Goal: Information Seeking & Learning: Learn about a topic

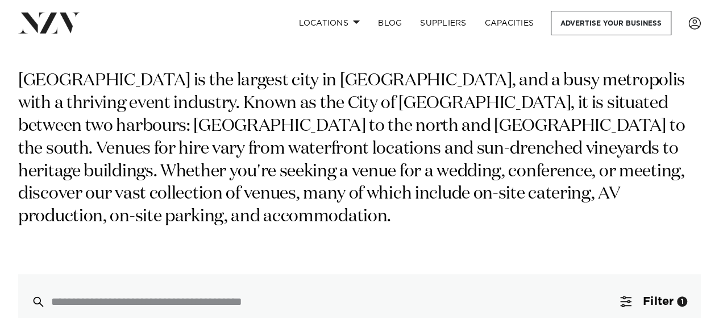
scroll to position [80, 0]
drag, startPoint x: 235, startPoint y: 78, endPoint x: 307, endPoint y: 81, distance: 72.2
click at [307, 81] on p "Auckland is the largest city in New Zealand, and a busy metropolis with a thriv…" at bounding box center [359, 149] width 682 height 159
click at [317, 81] on p "Auckland is the largest city in New Zealand, and a busy metropolis with a thriv…" at bounding box center [359, 149] width 682 height 159
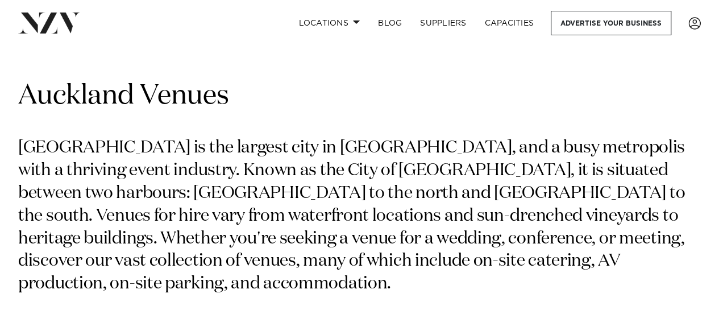
scroll to position [0, 0]
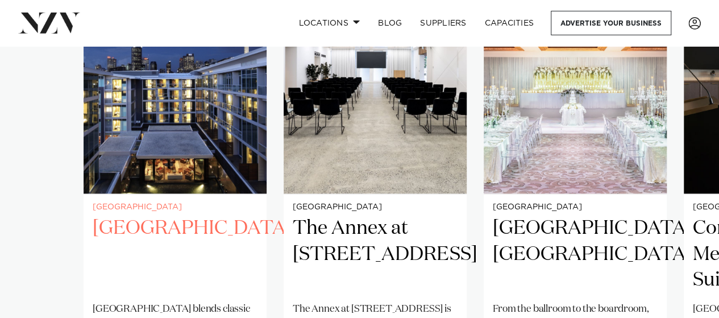
scroll to position [812, 0]
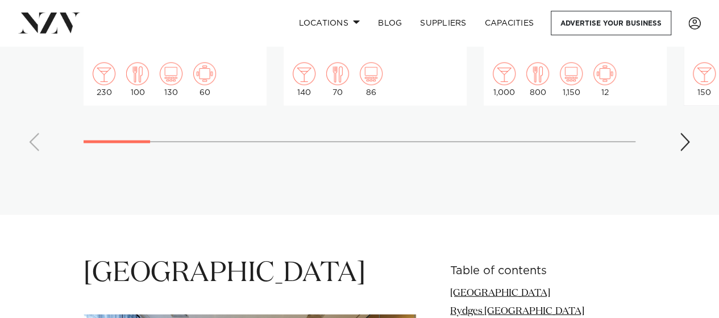
click at [689, 150] on div "Next slide" at bounding box center [684, 142] width 11 height 18
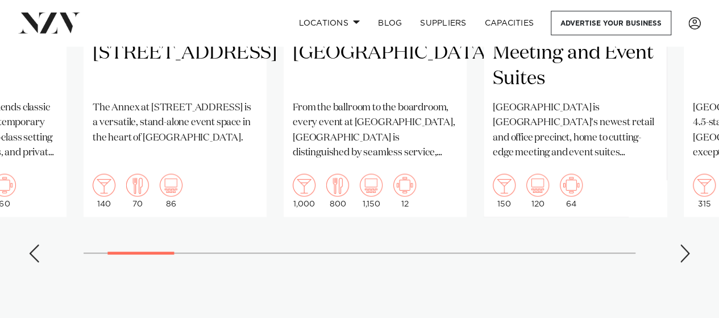
scroll to position [1039, 0]
click at [29, 244] on div "Previous slide" at bounding box center [33, 252] width 11 height 18
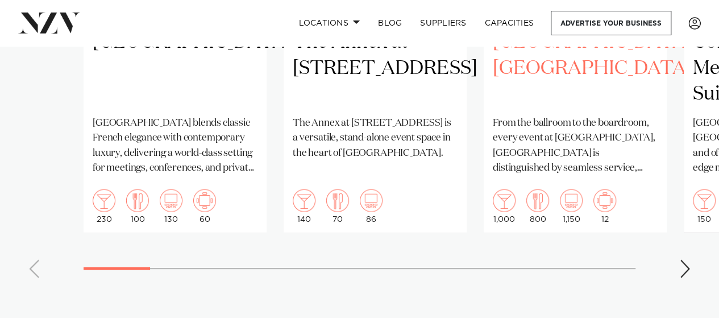
scroll to position [1023, 0]
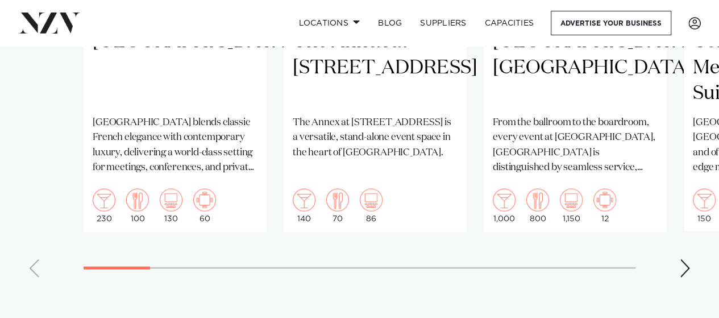
click at [680, 261] on div "Next slide" at bounding box center [684, 268] width 11 height 18
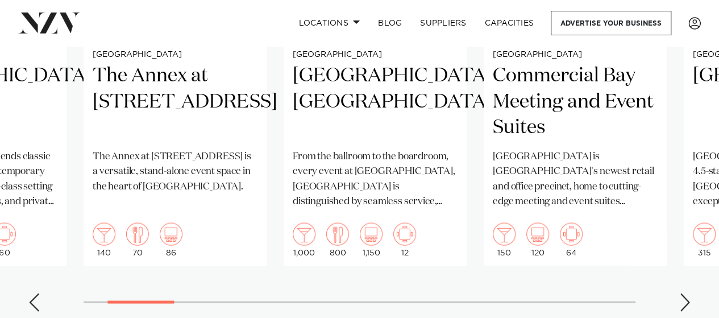
scroll to position [994, 0]
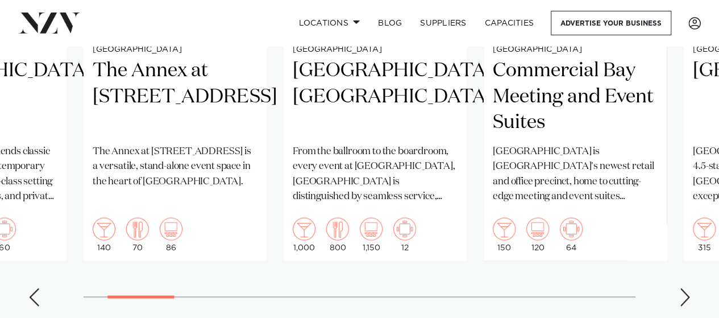
click at [678, 287] on swiper-container "[GEOGRAPHIC_DATA] Sofitel Auckland Viaduct Harbour blends classic French elegan…" at bounding box center [359, 52] width 719 height 524
click at [687, 297] on div "Next slide" at bounding box center [684, 296] width 11 height 18
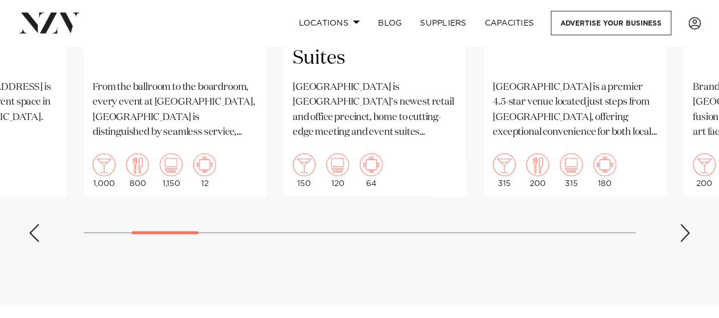
scroll to position [1069, 0]
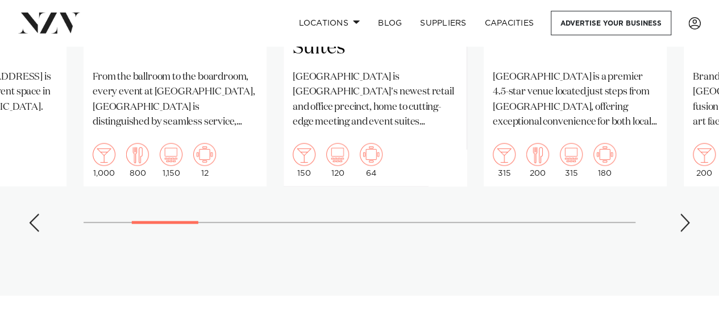
click at [685, 225] on div "Next slide" at bounding box center [684, 222] width 11 height 18
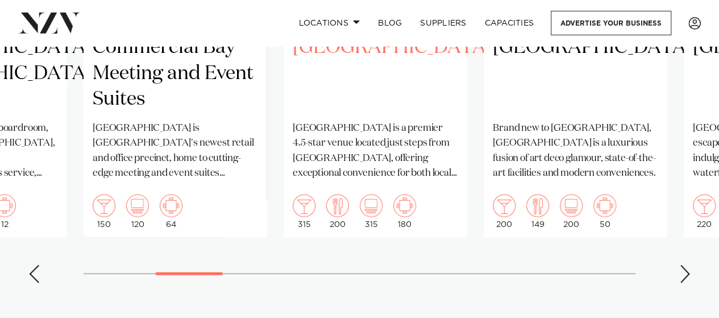
scroll to position [1023, 0]
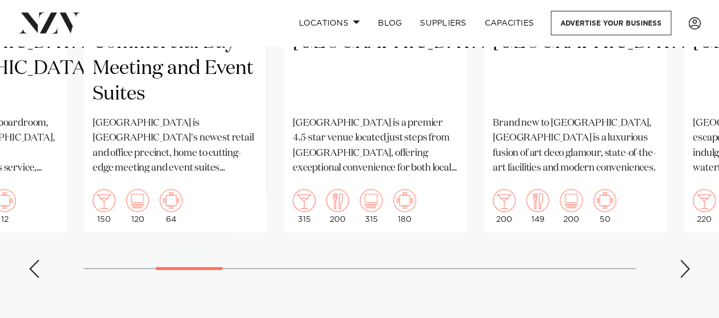
click at [681, 269] on div "Next slide" at bounding box center [684, 268] width 11 height 18
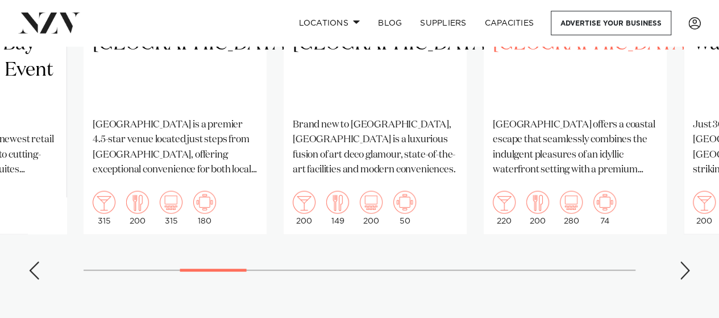
scroll to position [1022, 0]
click at [682, 262] on div "Next slide" at bounding box center [684, 269] width 11 height 18
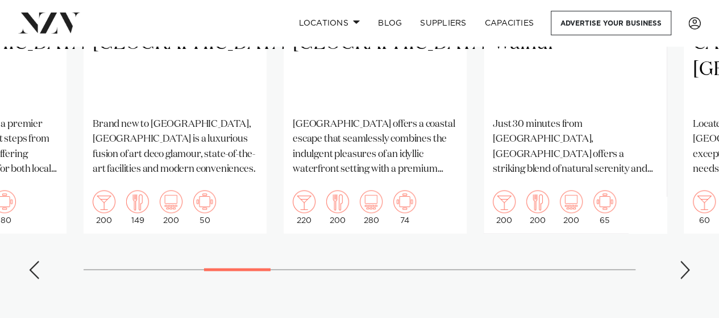
click at [682, 262] on div "Next slide" at bounding box center [684, 269] width 11 height 18
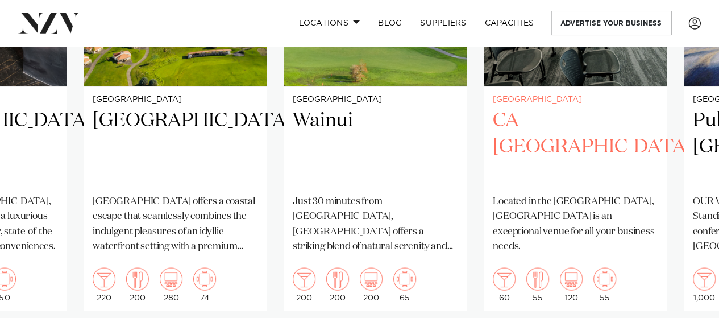
scroll to position [1027, 0]
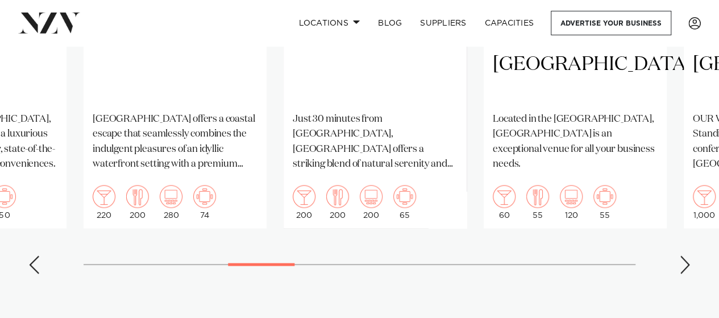
click at [32, 265] on div "Previous slide" at bounding box center [33, 264] width 11 height 18
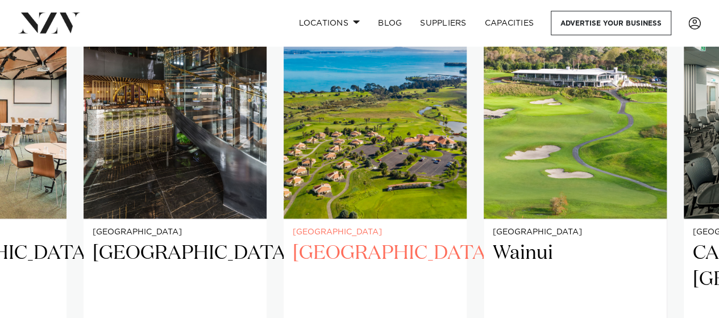
scroll to position [1026, 0]
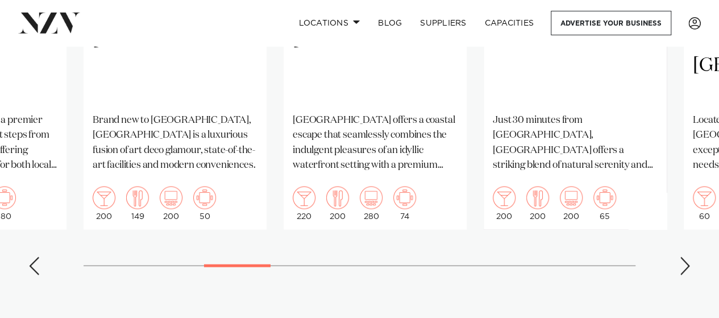
click at [672, 257] on swiper-container "[GEOGRAPHIC_DATA] Sofitel Auckland Viaduct Harbour blends classic French elegan…" at bounding box center [359, 21] width 719 height 524
click at [675, 257] on swiper-container "[GEOGRAPHIC_DATA] Sofitel Auckland Viaduct Harbour blends classic French elegan…" at bounding box center [359, 21] width 719 height 524
click at [683, 260] on div "Next slide" at bounding box center [684, 265] width 11 height 18
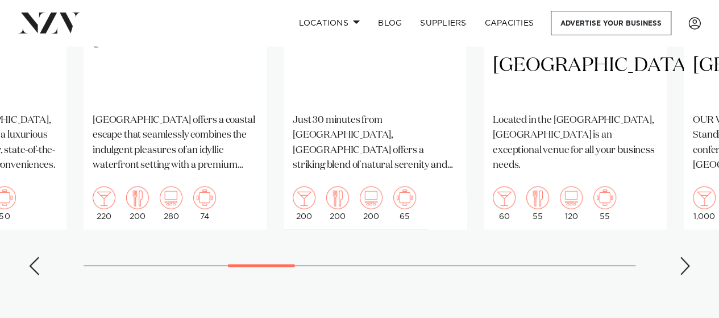
click at [683, 260] on div "Next slide" at bounding box center [684, 265] width 11 height 18
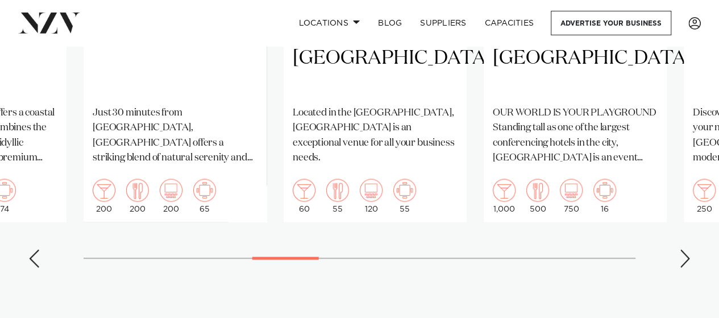
scroll to position [1033, 0]
click at [680, 257] on div "Next slide" at bounding box center [684, 257] width 11 height 18
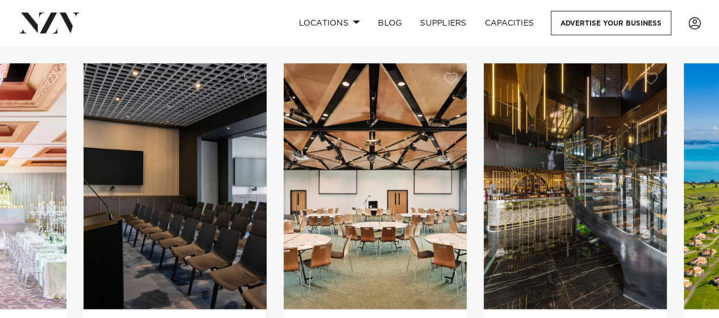
scroll to position [723, 0]
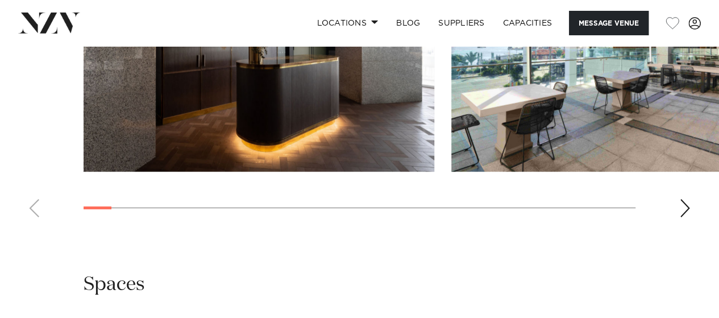
scroll to position [1820, 0]
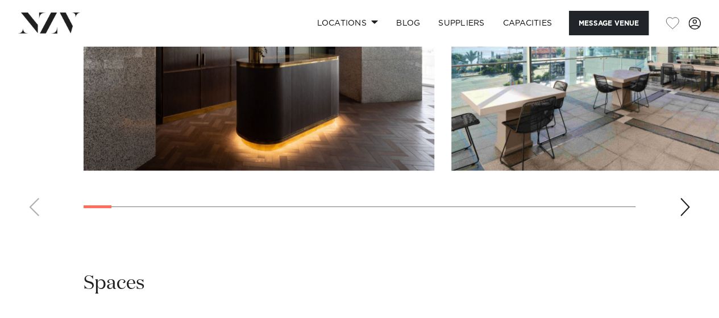
click at [693, 167] on swiper-container at bounding box center [359, 69] width 719 height 312
click at [684, 198] on div "Next slide" at bounding box center [684, 207] width 11 height 18
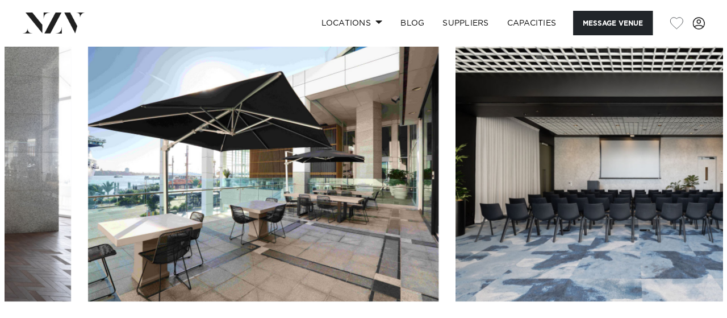
scroll to position [1690, 0]
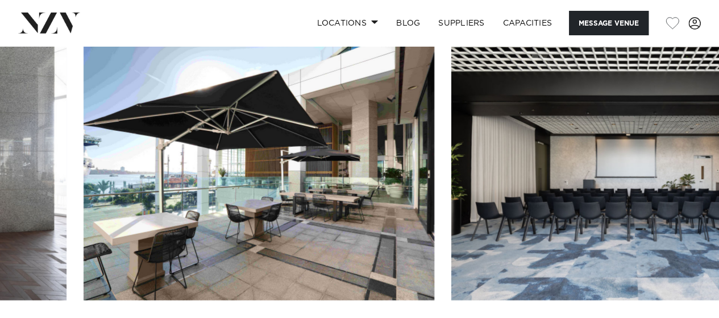
click at [584, 150] on img "3 / 30" at bounding box center [626, 171] width 351 height 257
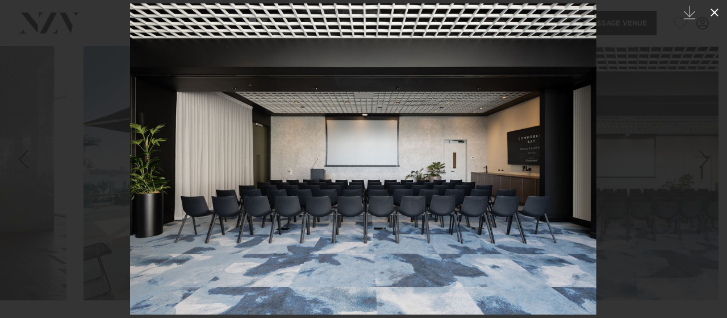
click at [715, 19] on button at bounding box center [714, 12] width 25 height 25
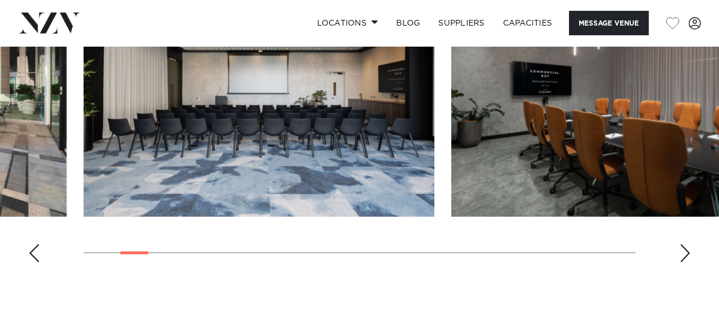
scroll to position [1682, 0]
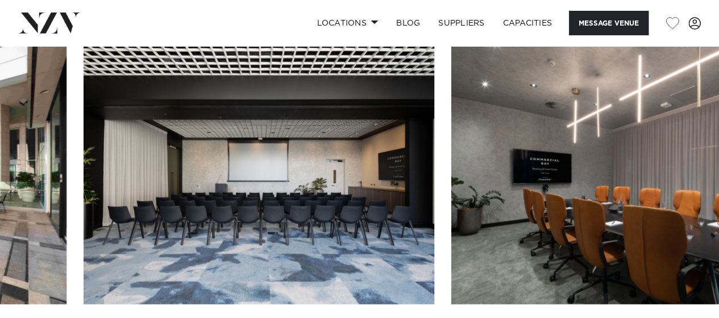
scroll to position [1687, 0]
